Goal: Task Accomplishment & Management: Manage account settings

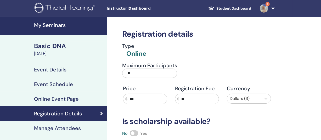
click at [46, 26] on h4 "My Seminars" at bounding box center [69, 25] width 70 height 6
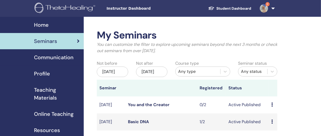
click at [132, 124] on link "Basic DNA" at bounding box center [138, 121] width 21 height 5
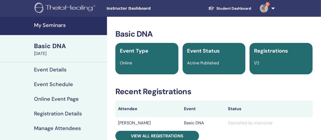
click at [52, 126] on h4 "Manage Attendees" at bounding box center [57, 128] width 47 height 6
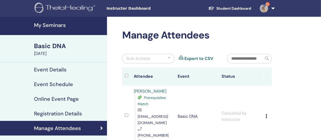
click at [55, 113] on h4 "Registration Details" at bounding box center [58, 113] width 48 height 6
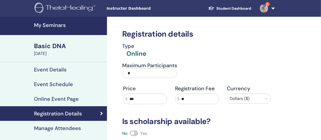
click at [128, 72] on input "*" at bounding box center [149, 72] width 55 height 9
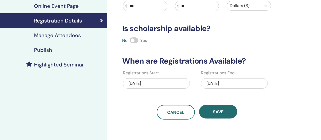
scroll to position [94, 0]
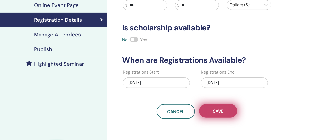
type input "*"
click at [217, 110] on span "Save" at bounding box center [218, 110] width 10 height 5
